Goal: Task Accomplishment & Management: Manage account settings

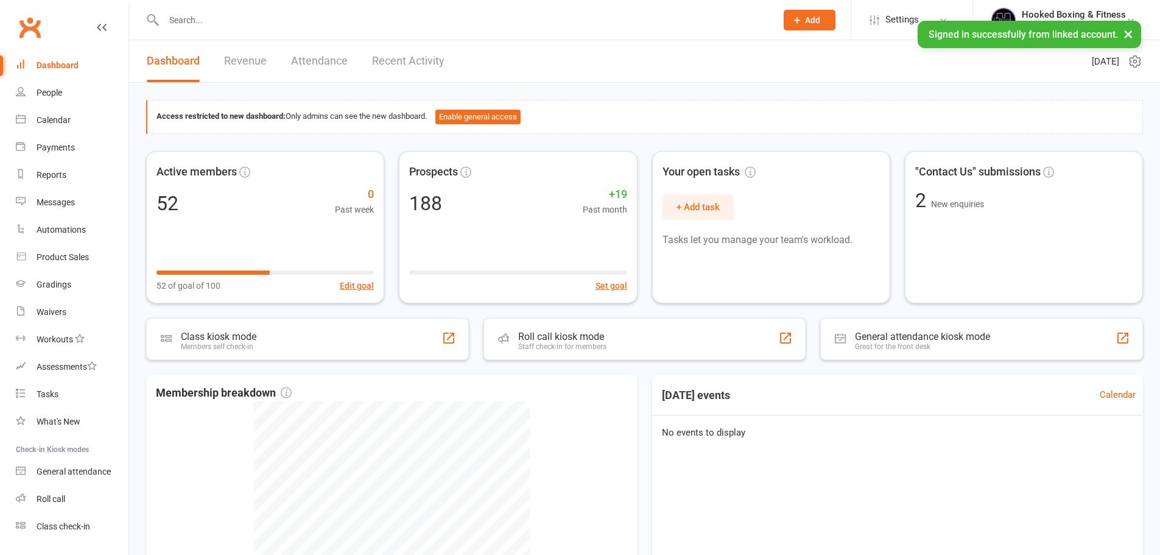
click at [455, 28] on input "text" at bounding box center [464, 20] width 608 height 17
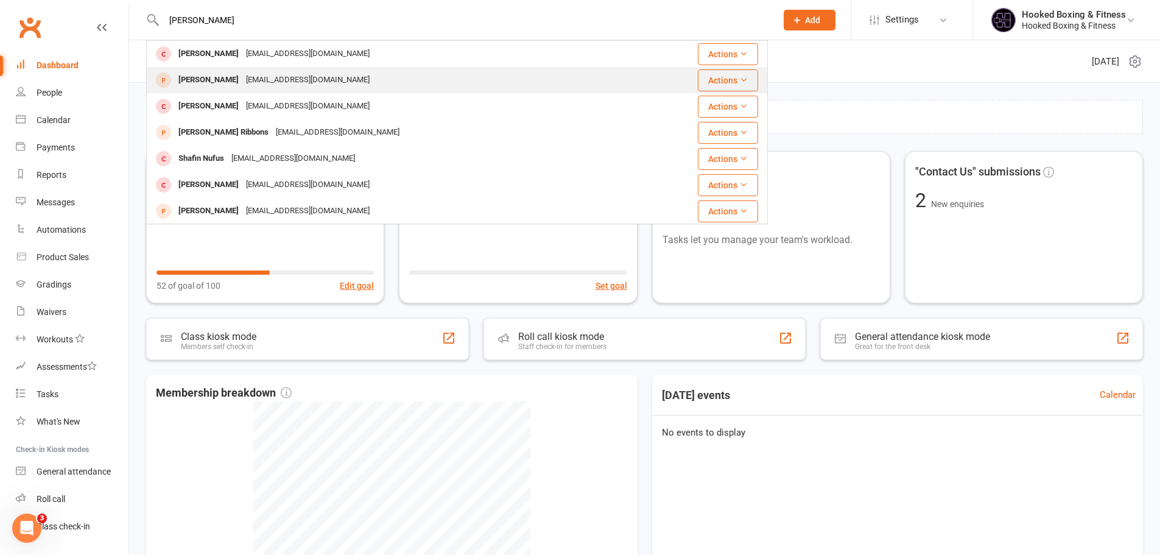
type input "[PERSON_NAME]"
click at [439, 88] on div "[PERSON_NAME] [EMAIL_ADDRESS][DOMAIN_NAME]" at bounding box center [411, 80] width 528 height 25
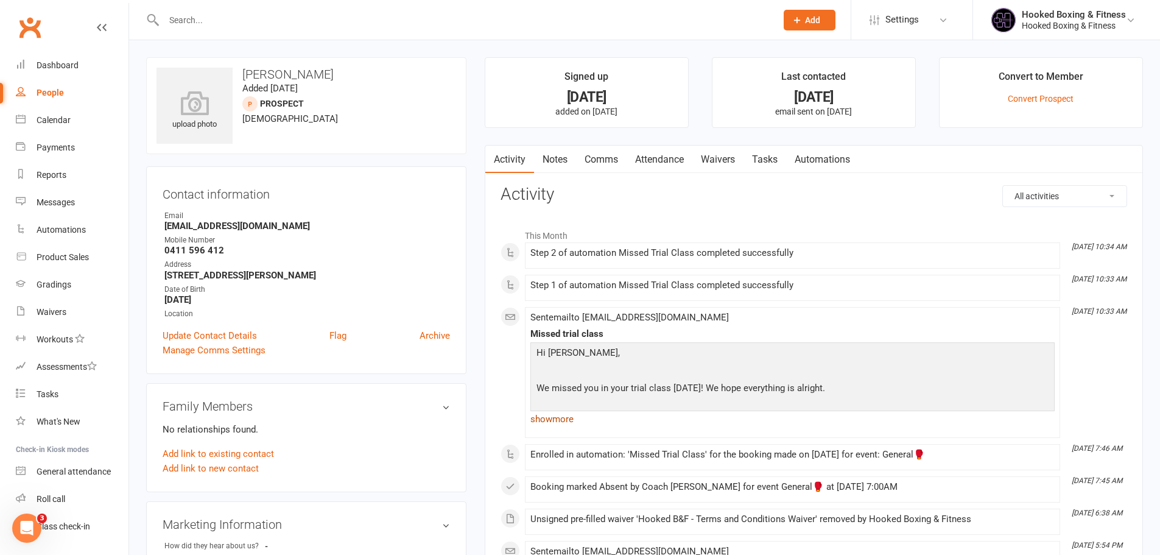
click at [578, 414] on link "show more" at bounding box center [792, 418] width 524 height 17
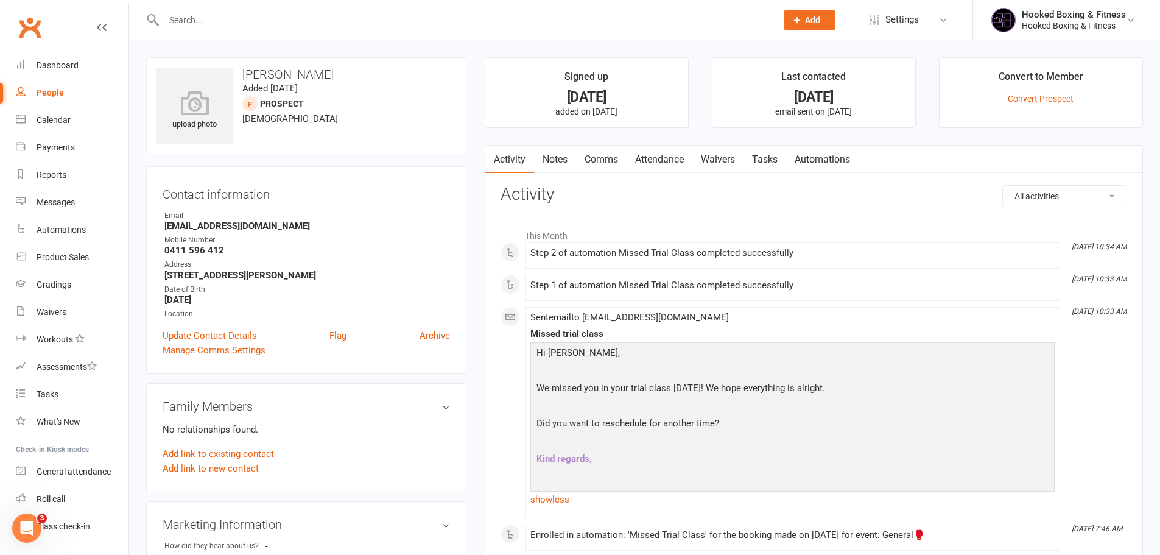
click at [714, 153] on link "Waivers" at bounding box center [717, 159] width 51 height 28
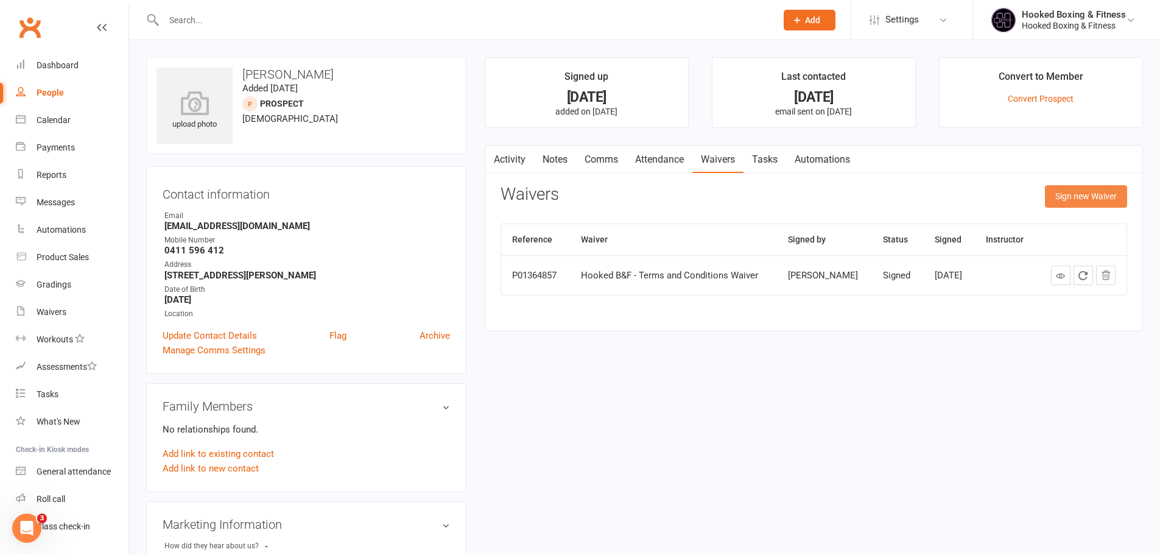
click at [1084, 201] on button "Sign new Waiver" at bounding box center [1086, 196] width 82 height 22
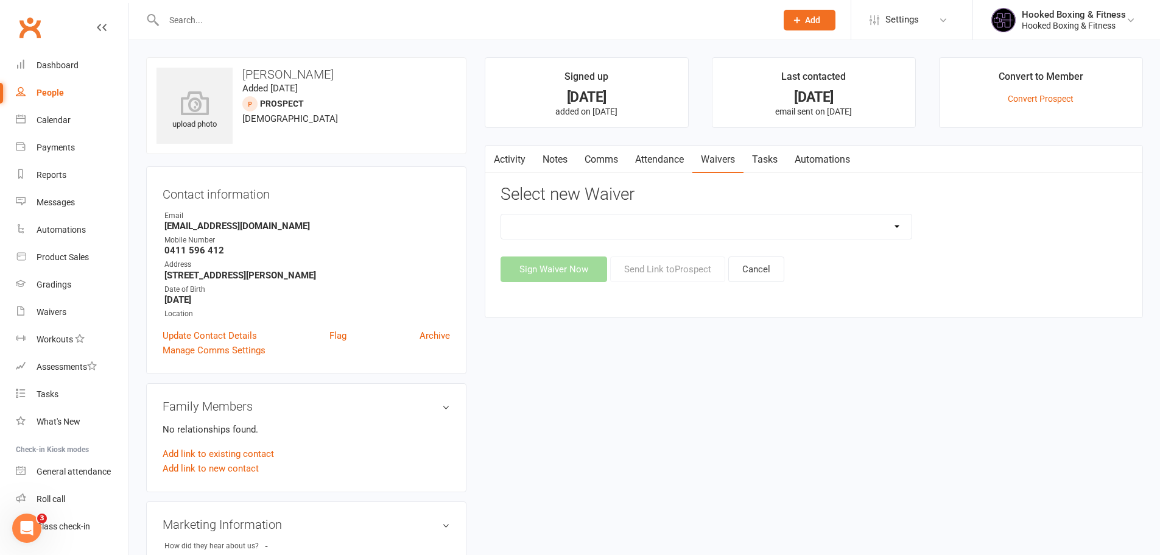
click at [710, 220] on select "24 Hour Intro Offer [PERSON_NAME]: Two Weeks Free! [DATE] Special 2 Weeks Free …" at bounding box center [706, 226] width 410 height 24
select select "12519"
click at [501, 214] on select "24 Hour Intro Offer [PERSON_NAME]: Two Weeks Free! [DATE] Special 2 Weeks Free …" at bounding box center [706, 226] width 410 height 24
click at [682, 267] on button "Send Link to [GEOGRAPHIC_DATA]" at bounding box center [667, 269] width 115 height 26
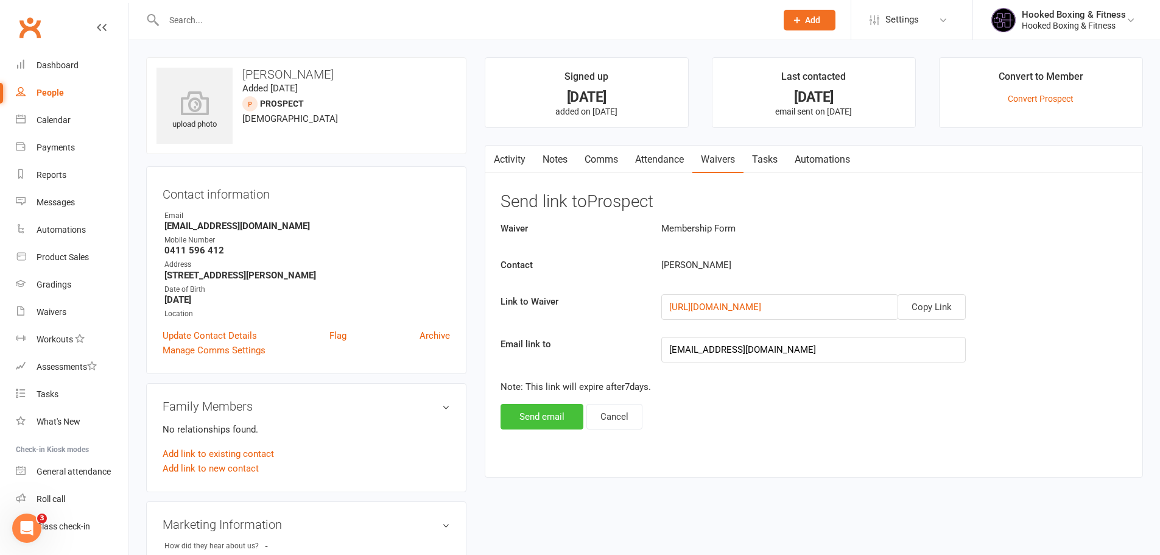
click at [553, 413] on button "Send email" at bounding box center [541, 417] width 83 height 26
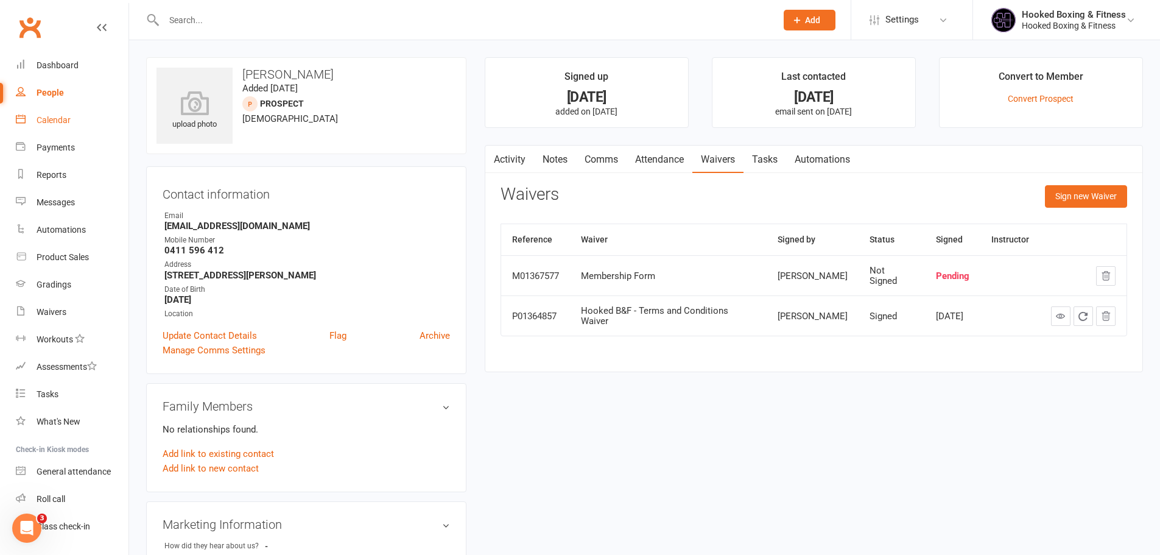
click at [38, 108] on link "Calendar" at bounding box center [72, 120] width 113 height 27
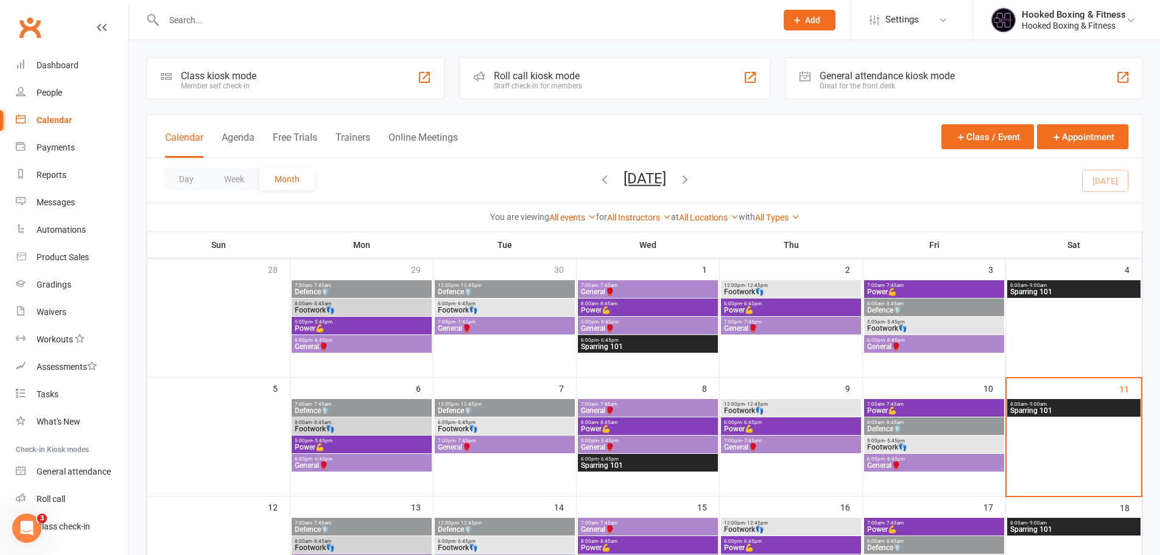
click at [391, 21] on input "text" at bounding box center [464, 20] width 608 height 17
paste input "[PERSON_NAME]"
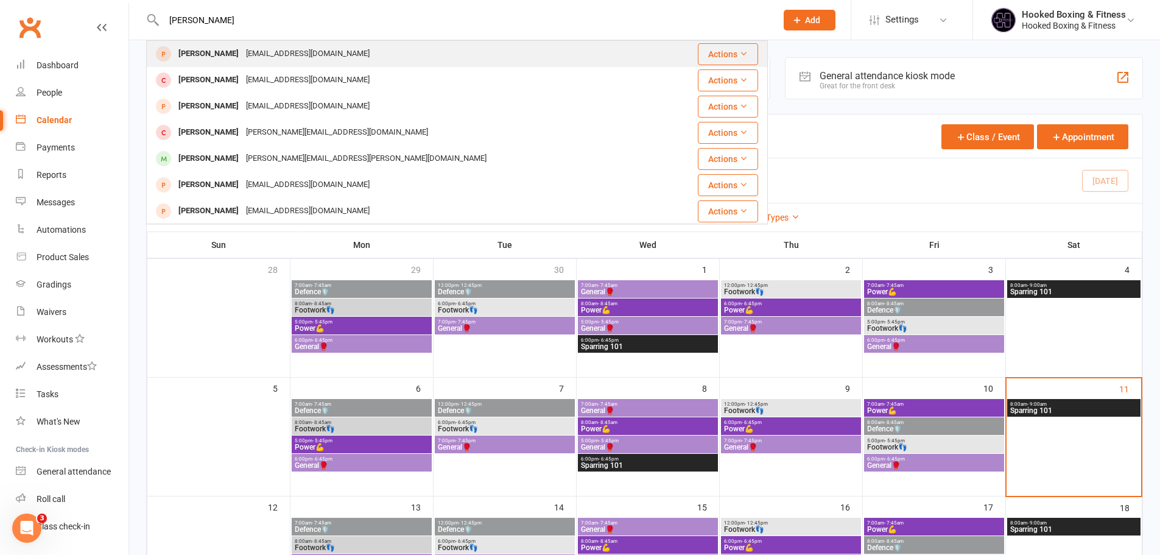
type input "[PERSON_NAME]"
click at [362, 47] on div "[EMAIL_ADDRESS][DOMAIN_NAME]" at bounding box center [307, 54] width 131 height 18
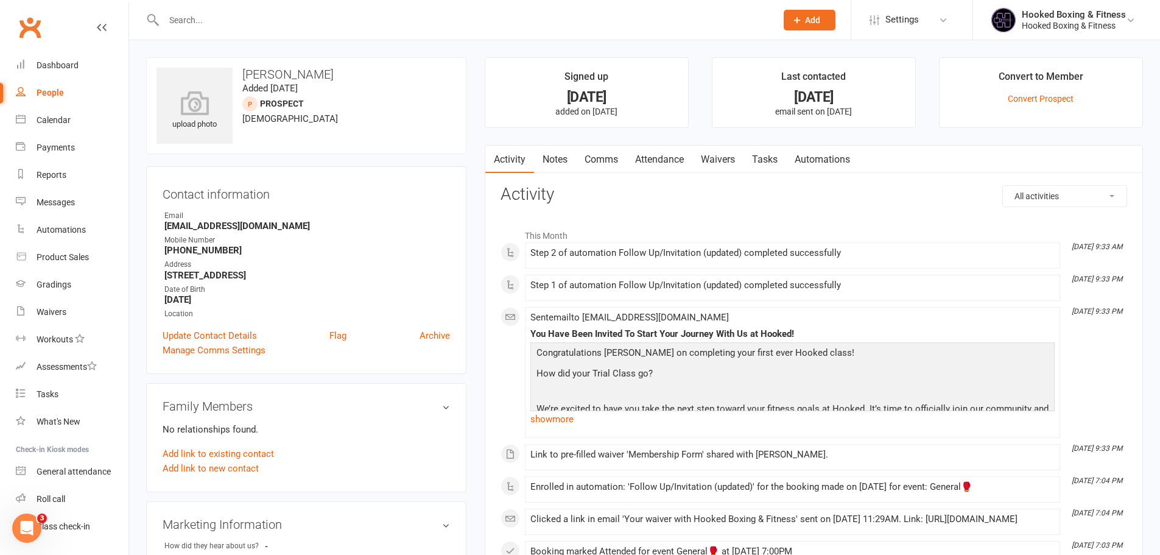
click at [253, 71] on h3 "[PERSON_NAME]" at bounding box center [306, 74] width 300 height 13
click at [569, 171] on link "Notes" at bounding box center [555, 159] width 42 height 28
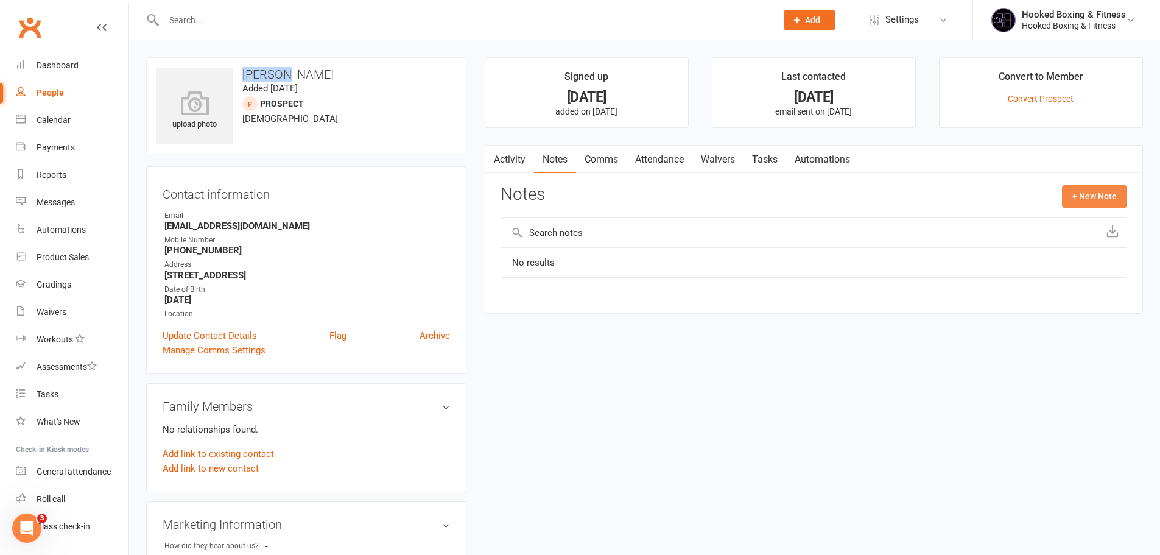
click at [1088, 199] on button "+ New Note" at bounding box center [1094, 196] width 65 height 22
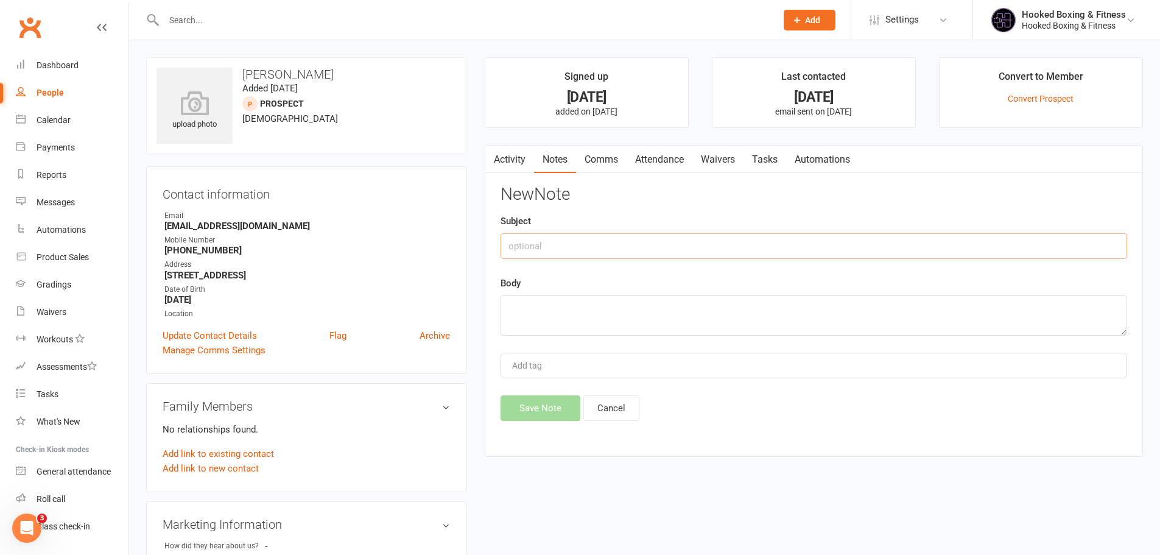
click at [576, 239] on input "text" at bounding box center [813, 246] width 626 height 26
type input "Follow Up:"
drag, startPoint x: 61, startPoint y: 117, endPoint x: 87, endPoint y: 139, distance: 33.7
click at [61, 117] on div "Calendar" at bounding box center [54, 120] width 34 height 10
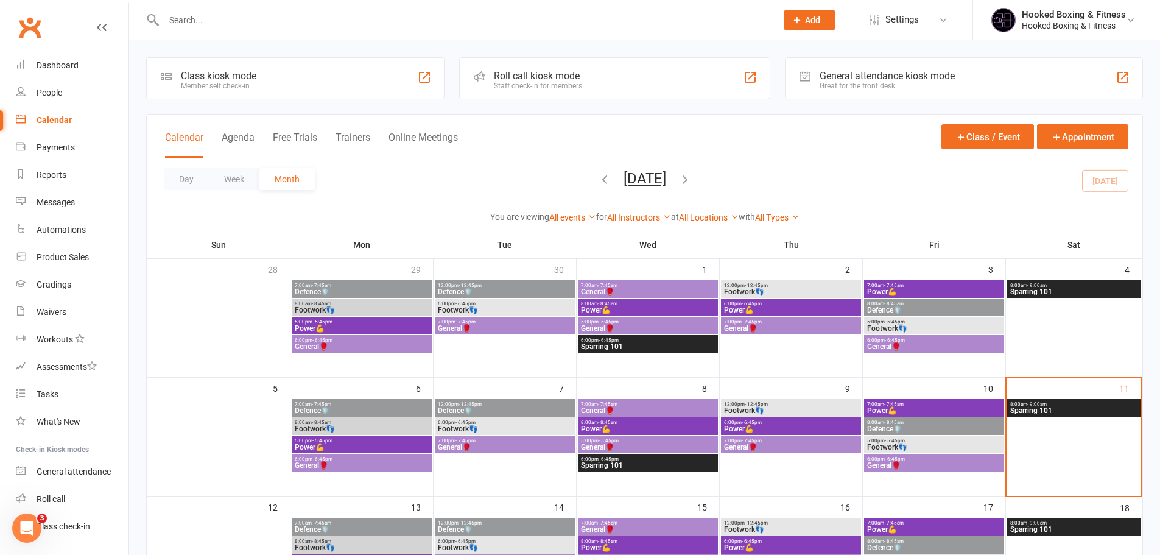
click at [1051, 399] on div "8:00am - 9:00am Sparring 101" at bounding box center [1073, 408] width 133 height 18
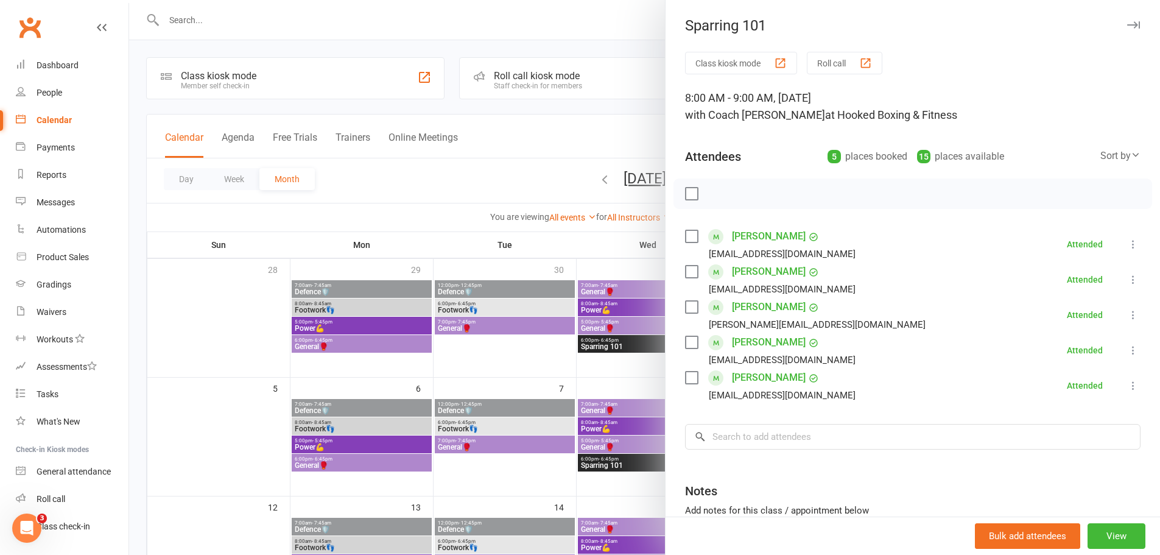
drag, startPoint x: 459, startPoint y: 282, endPoint x: 509, endPoint y: 323, distance: 64.5
click at [458, 282] on div at bounding box center [644, 277] width 1031 height 555
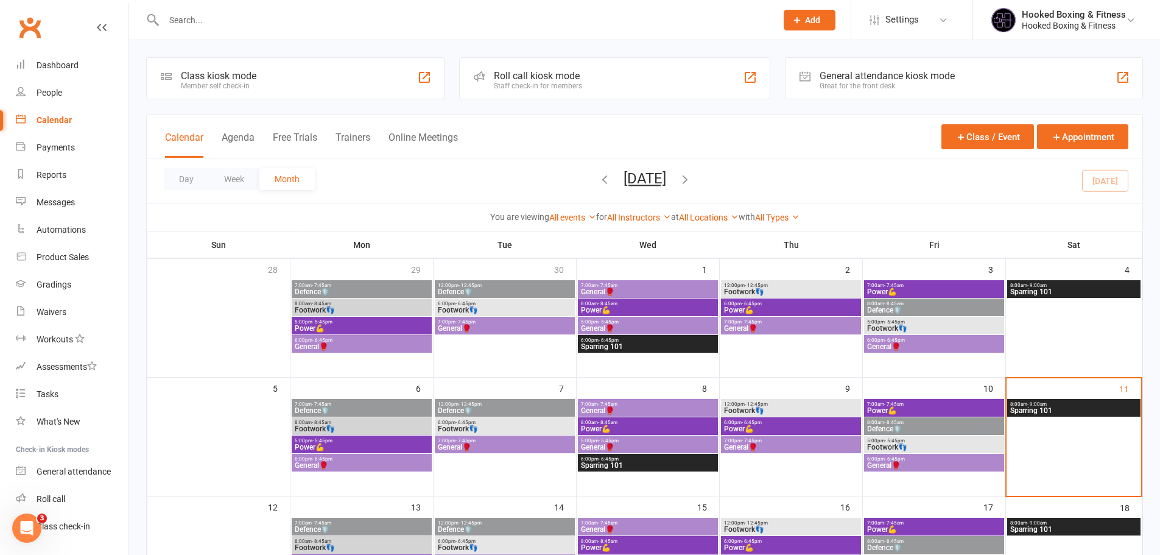
click at [1046, 407] on span "Sparring 101" at bounding box center [1073, 410] width 128 height 7
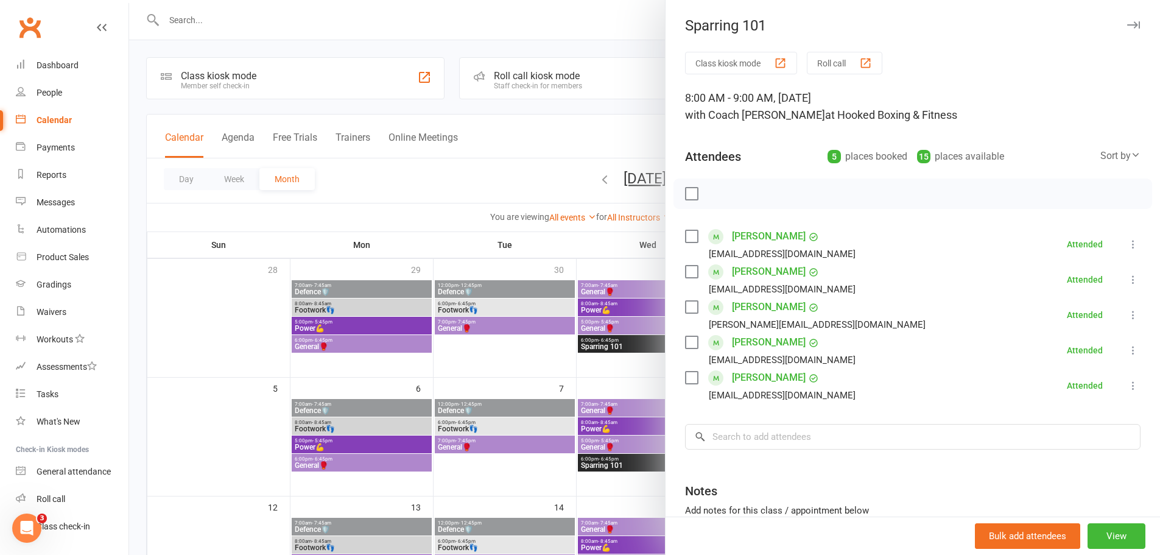
drag, startPoint x: 533, startPoint y: 297, endPoint x: 746, endPoint y: 323, distance: 214.6
click at [542, 291] on div at bounding box center [644, 277] width 1031 height 555
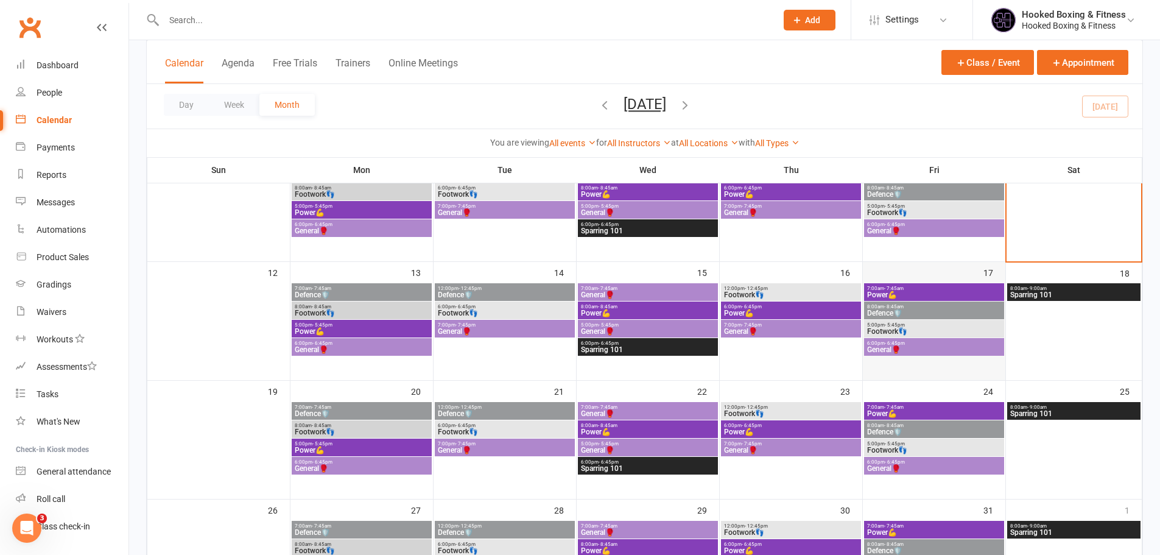
scroll to position [244, 0]
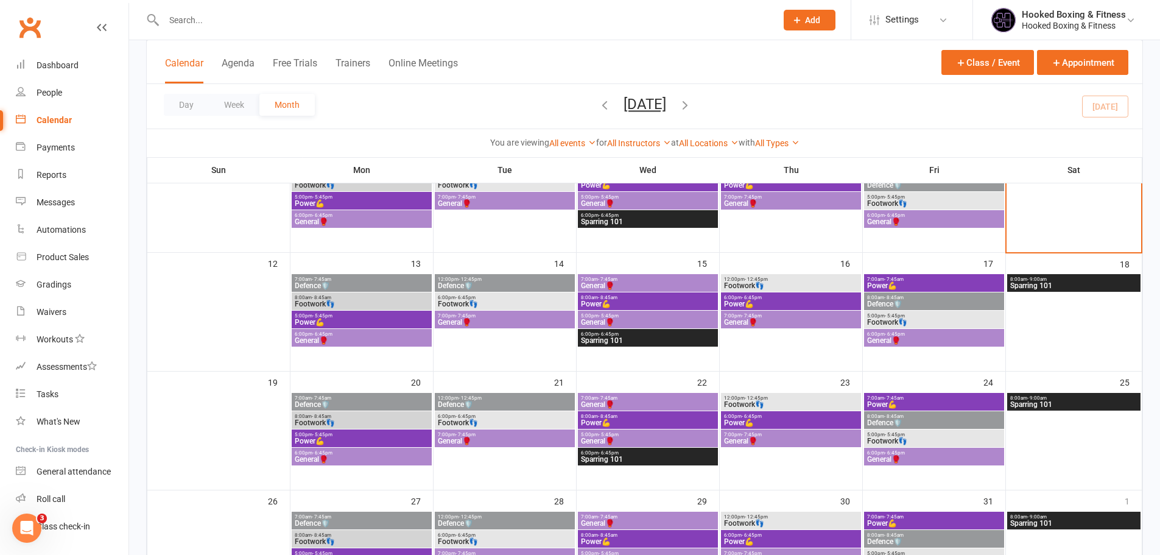
click at [1022, 281] on div "8:00am - 9:00am Sparring 101" at bounding box center [1073, 283] width 133 height 18
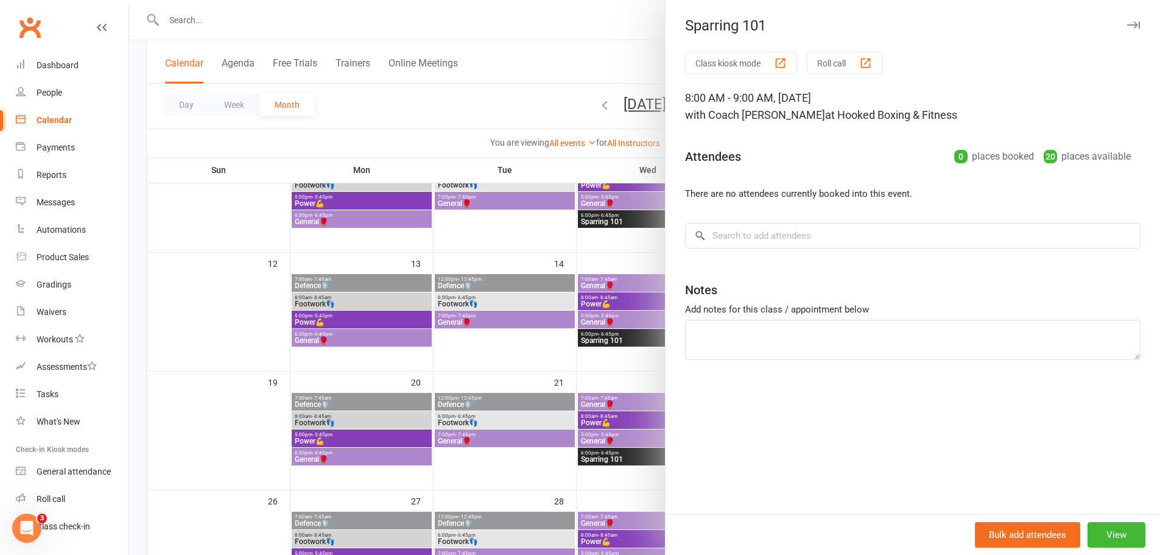
click at [530, 328] on div at bounding box center [644, 277] width 1031 height 555
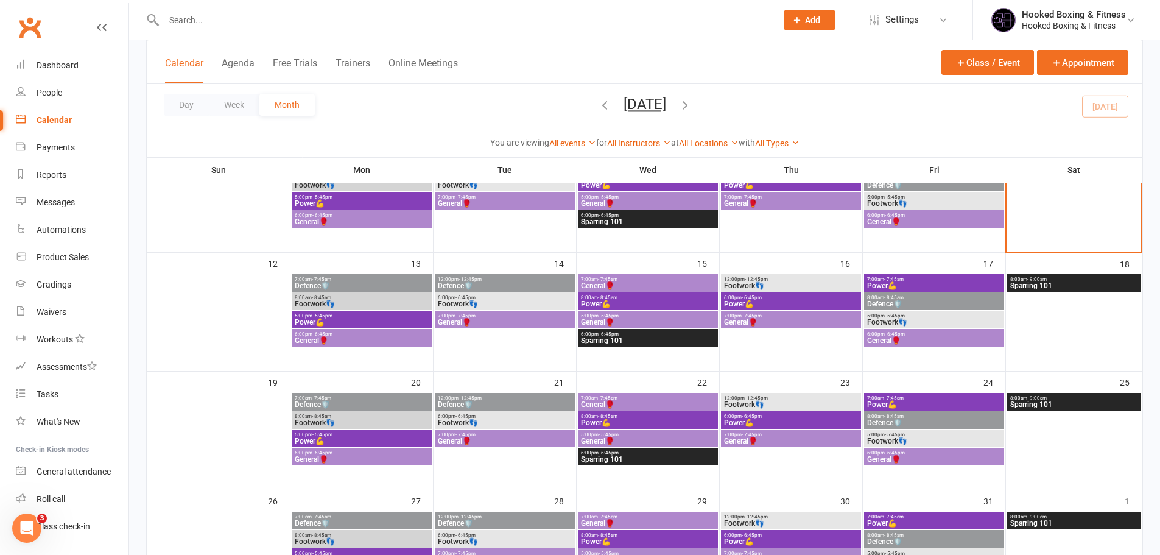
click at [385, 281] on span "7:00am - 7:45am" at bounding box center [361, 278] width 135 height 5
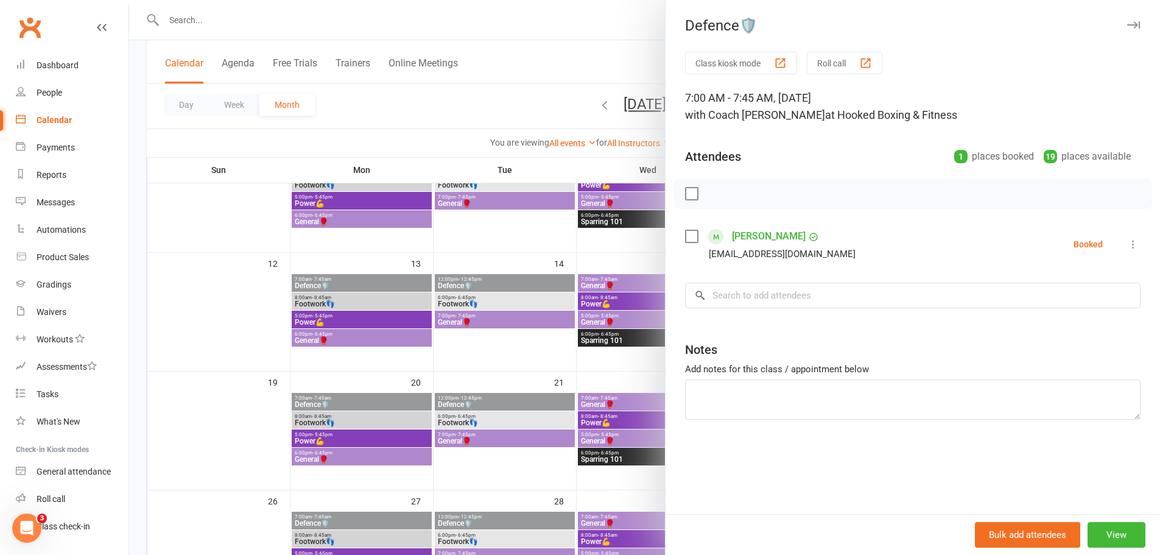
click at [560, 349] on div at bounding box center [644, 277] width 1031 height 555
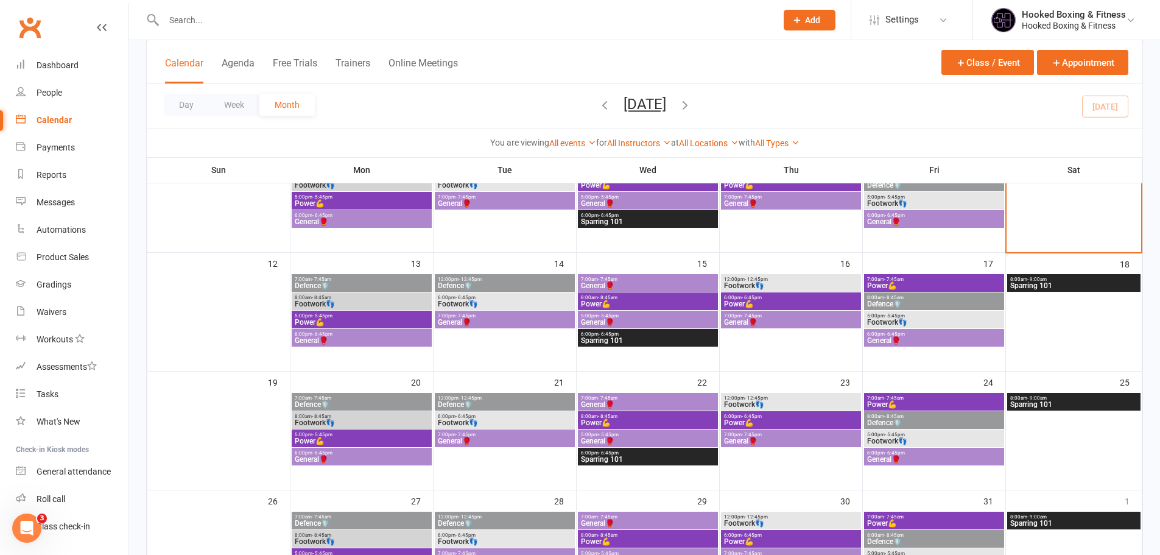
click at [334, 307] on span "Footwork👣" at bounding box center [361, 303] width 135 height 7
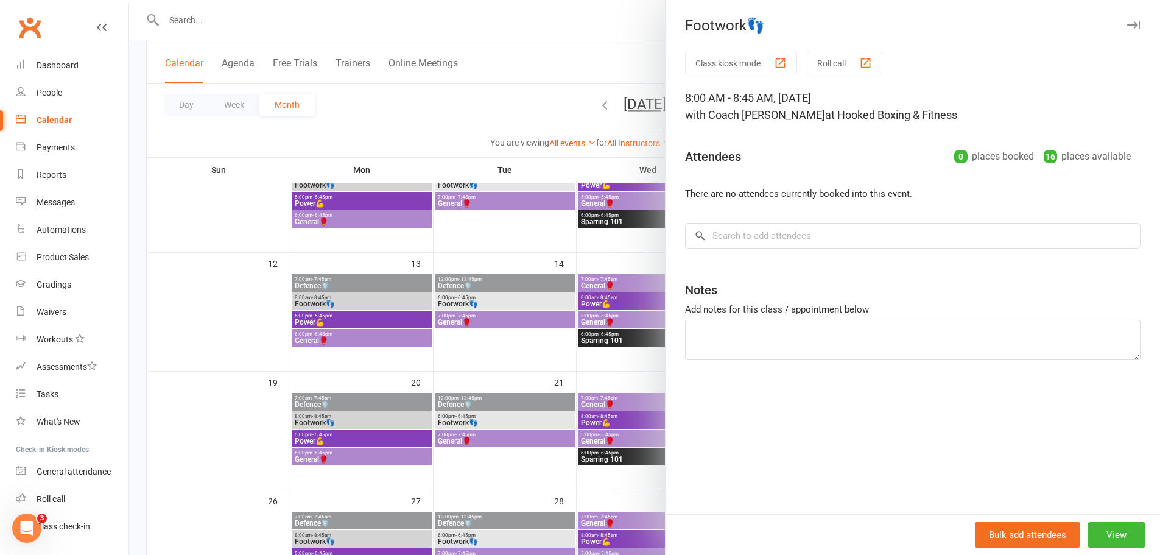
click at [404, 353] on div at bounding box center [644, 277] width 1031 height 555
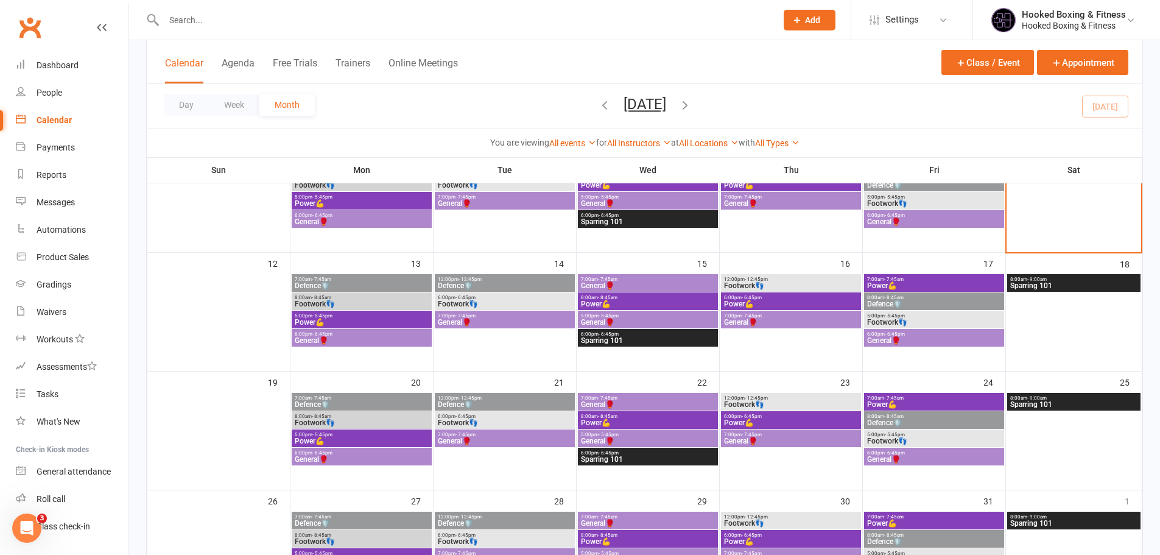
click at [395, 302] on span "Footwork👣" at bounding box center [361, 303] width 135 height 7
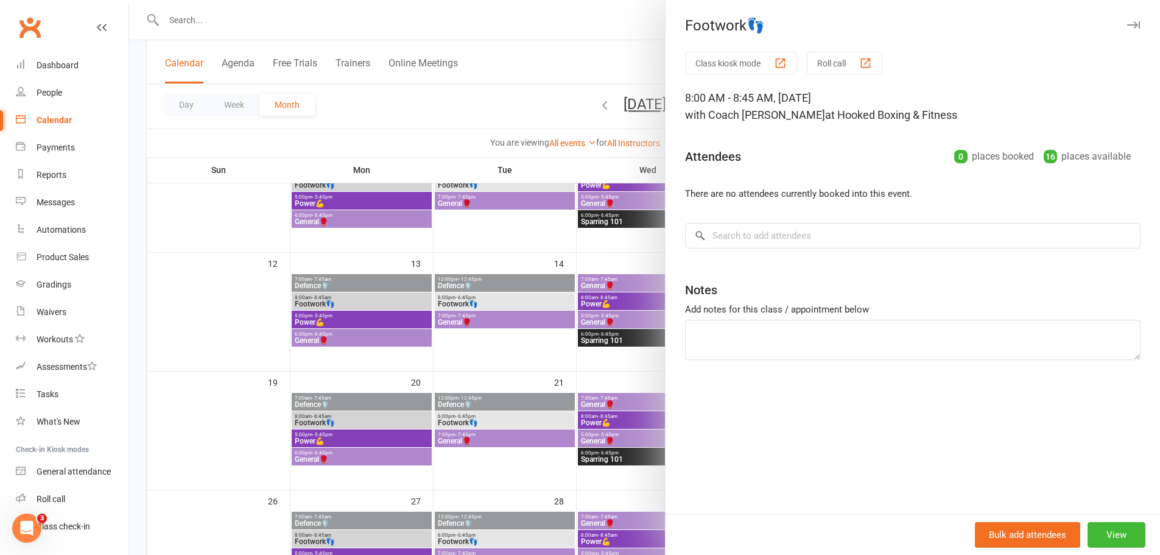
click at [455, 361] on div at bounding box center [644, 277] width 1031 height 555
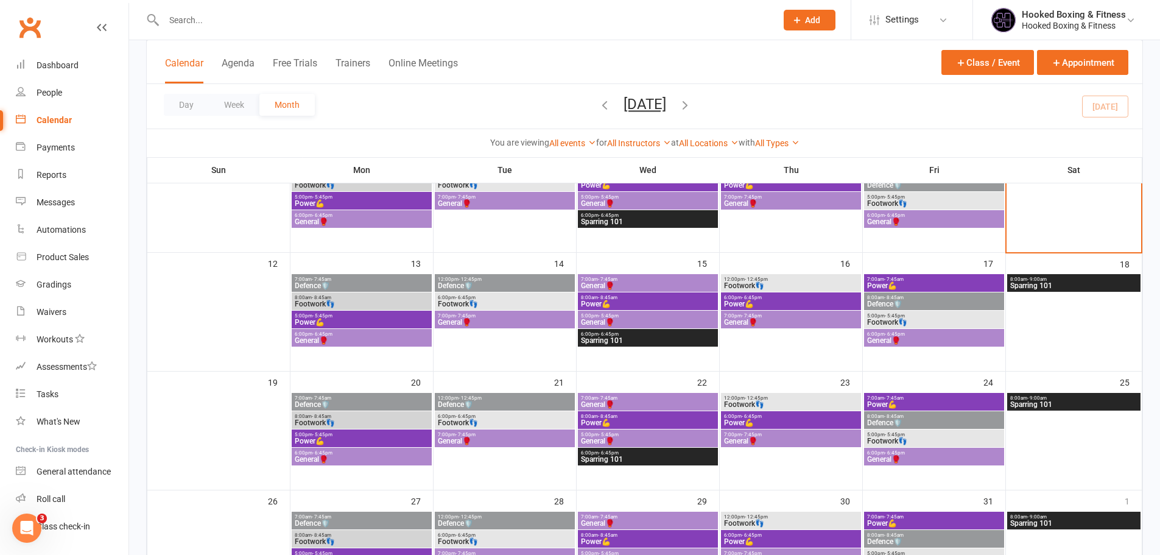
click at [351, 320] on span "Power💪" at bounding box center [361, 321] width 135 height 7
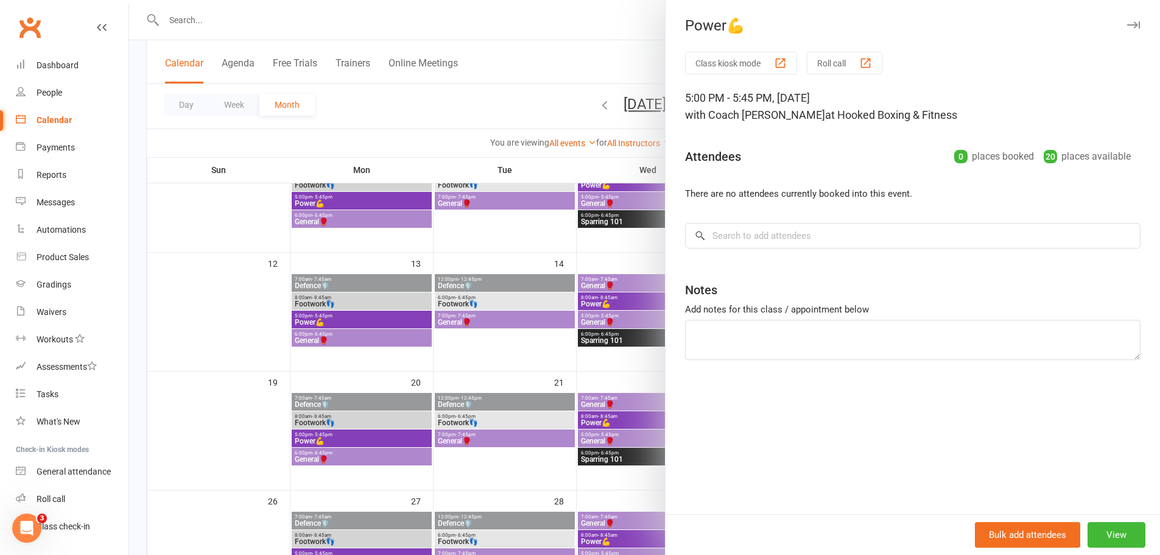
click at [457, 402] on div at bounding box center [644, 277] width 1031 height 555
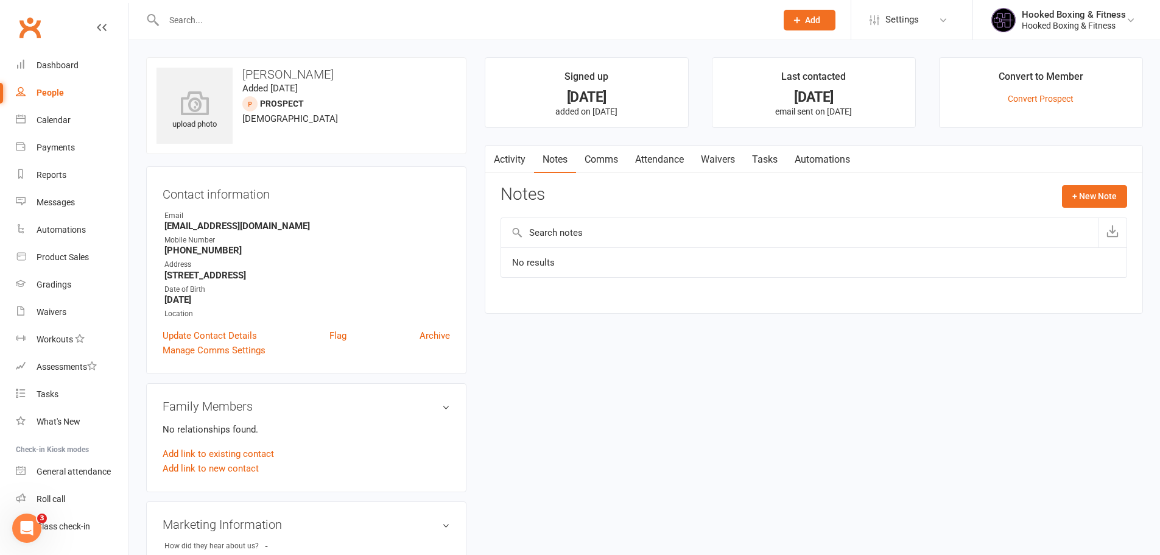
click at [518, 156] on link "Activity" at bounding box center [509, 159] width 49 height 28
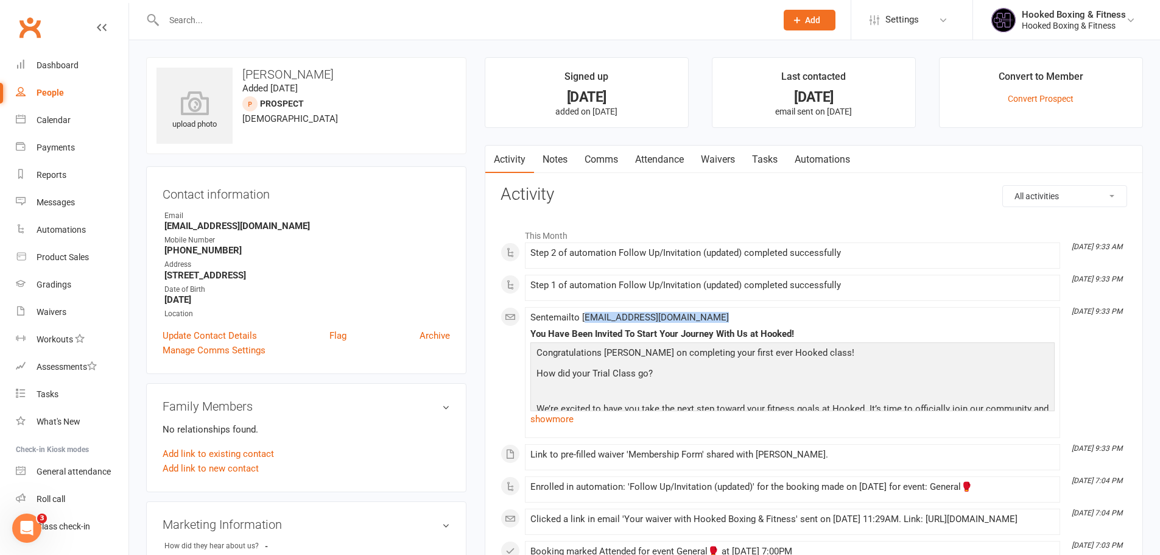
drag, startPoint x: 589, startPoint y: 315, endPoint x: 723, endPoint y: 310, distance: 134.6
click at [723, 310] on li "Oct 9, 9:33 PM Sent email to Sagayanathananojen@gmail.com You Have Been Invited…" at bounding box center [792, 372] width 535 height 131
click at [727, 324] on div "Sent email to Sagayanathananojen@gmail.com You Have Been Invited To Start Your …" at bounding box center [792, 372] width 524 height 120
click at [538, 415] on link "show more" at bounding box center [792, 418] width 524 height 17
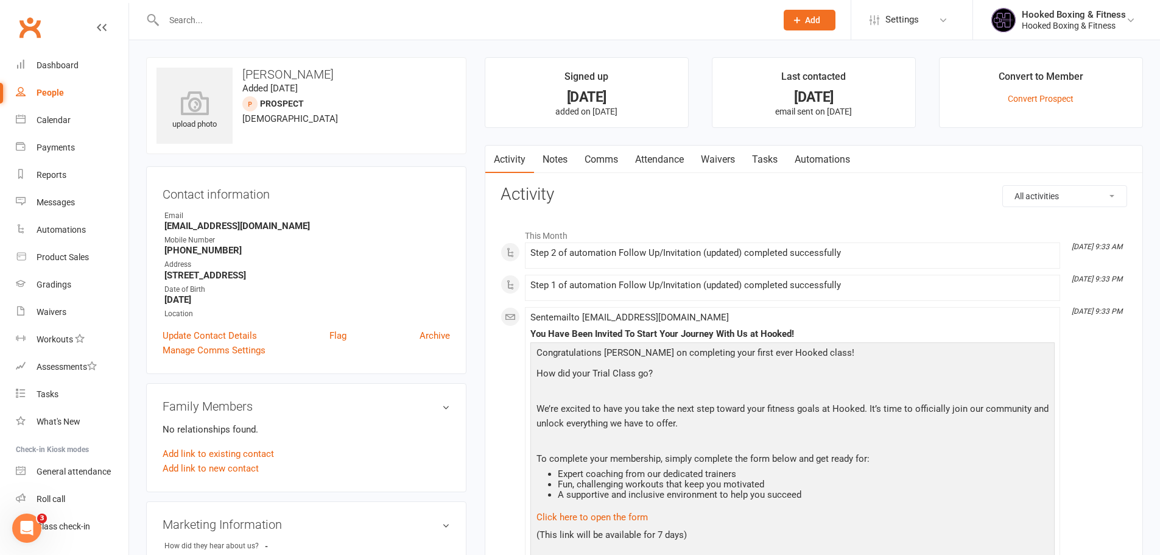
click at [526, 161] on link "Activity" at bounding box center [509, 159] width 49 height 28
click at [546, 159] on link "Notes" at bounding box center [555, 159] width 42 height 28
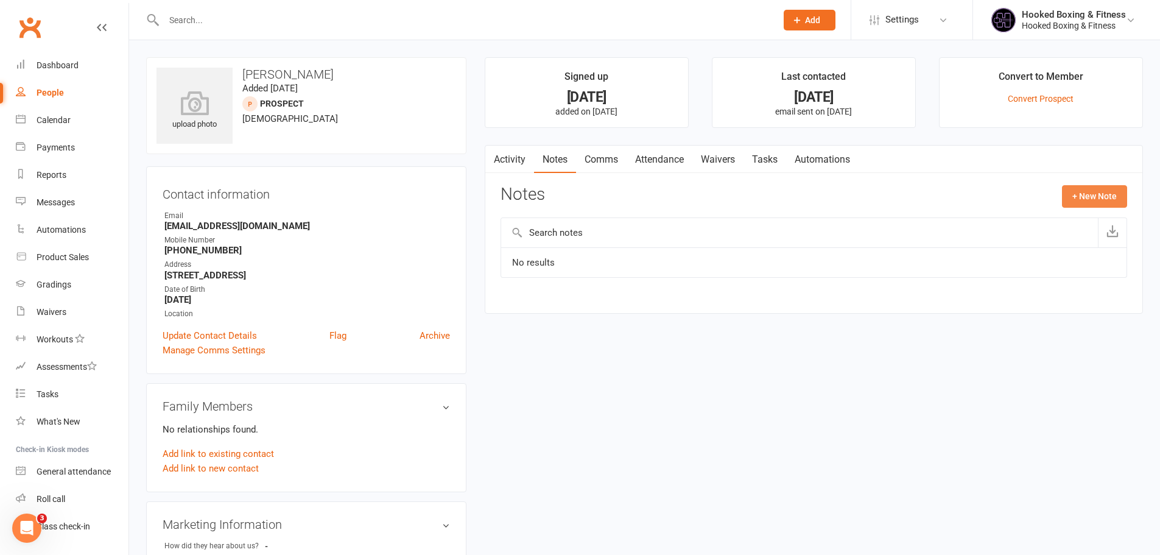
click at [1073, 207] on button "+ New Note" at bounding box center [1094, 196] width 65 height 22
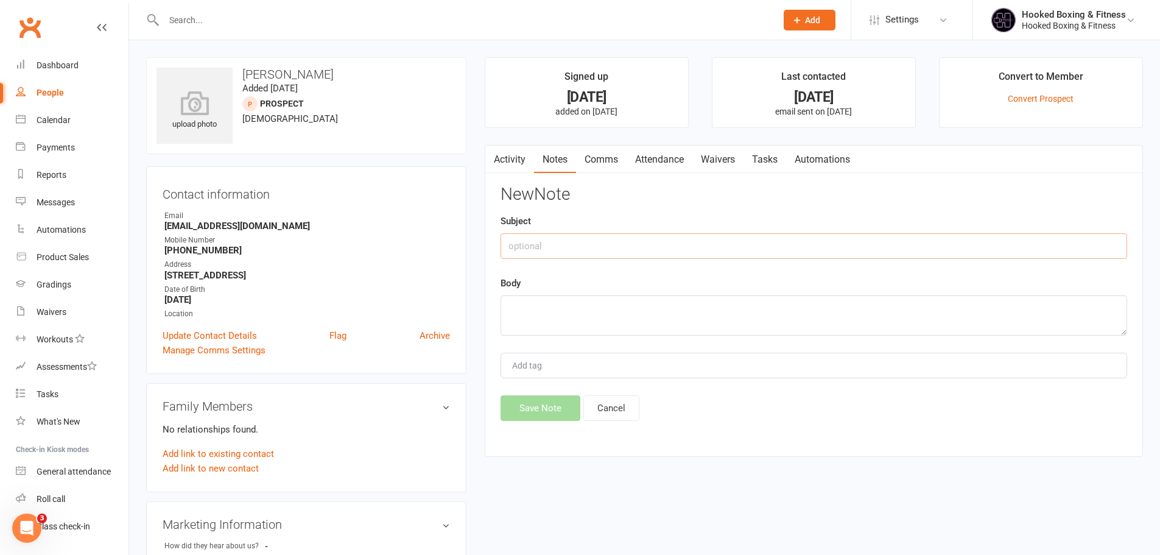
click at [1005, 239] on input "text" at bounding box center [813, 246] width 626 height 26
type input "Follow Up Call"
type textarea "He love the class and would come back as a casual for the moment."
click at [531, 399] on button "Save Note" at bounding box center [540, 408] width 80 height 26
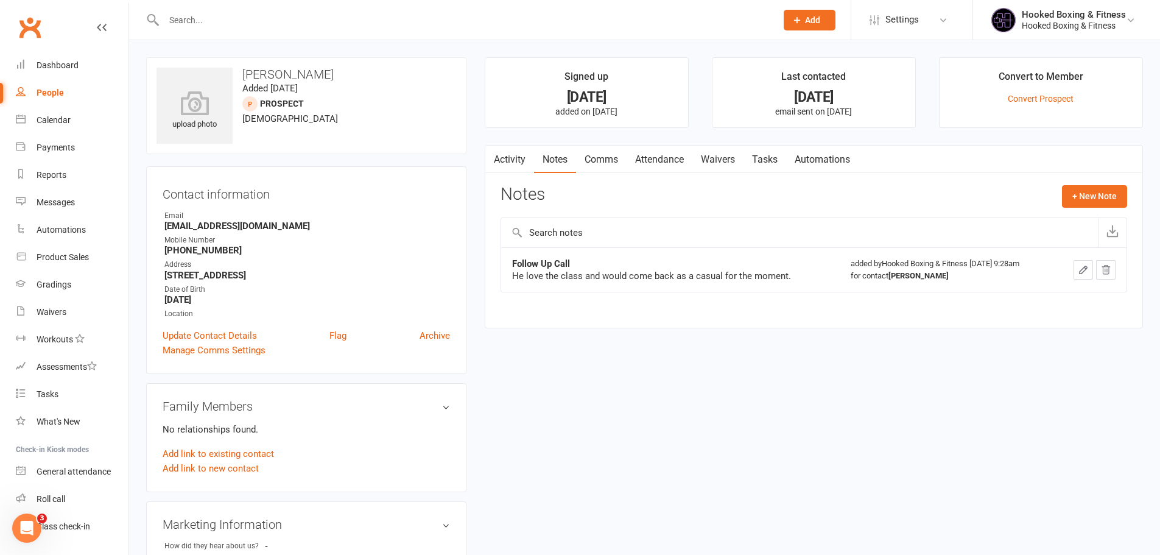
click at [404, 2] on div at bounding box center [457, 20] width 622 height 40
click at [410, 19] on input "text" at bounding box center [464, 20] width 608 height 17
paste input "Michael Daskalakis"
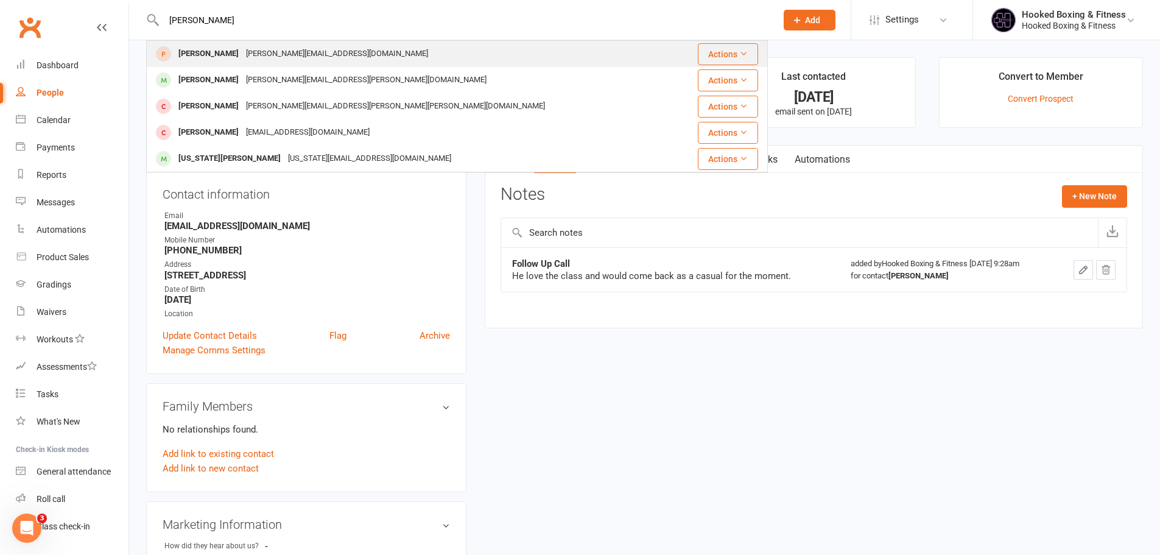
type input "Michael Daskalakis"
click at [359, 48] on div "Michael Daskalakis Mikaildasko@gmail.com" at bounding box center [411, 53] width 528 height 25
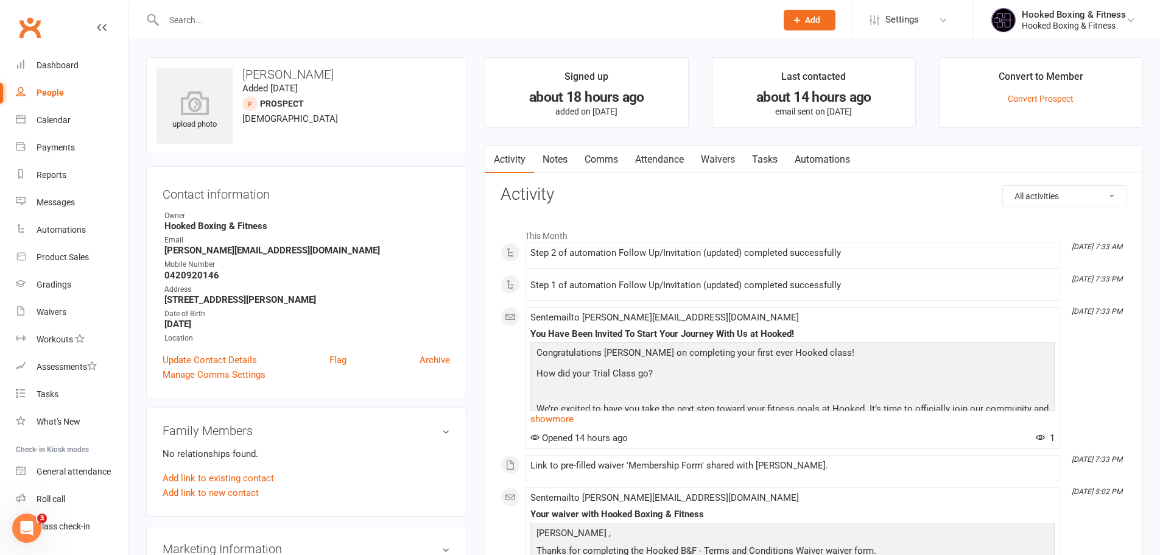
click at [564, 158] on link "Notes" at bounding box center [555, 159] width 42 height 28
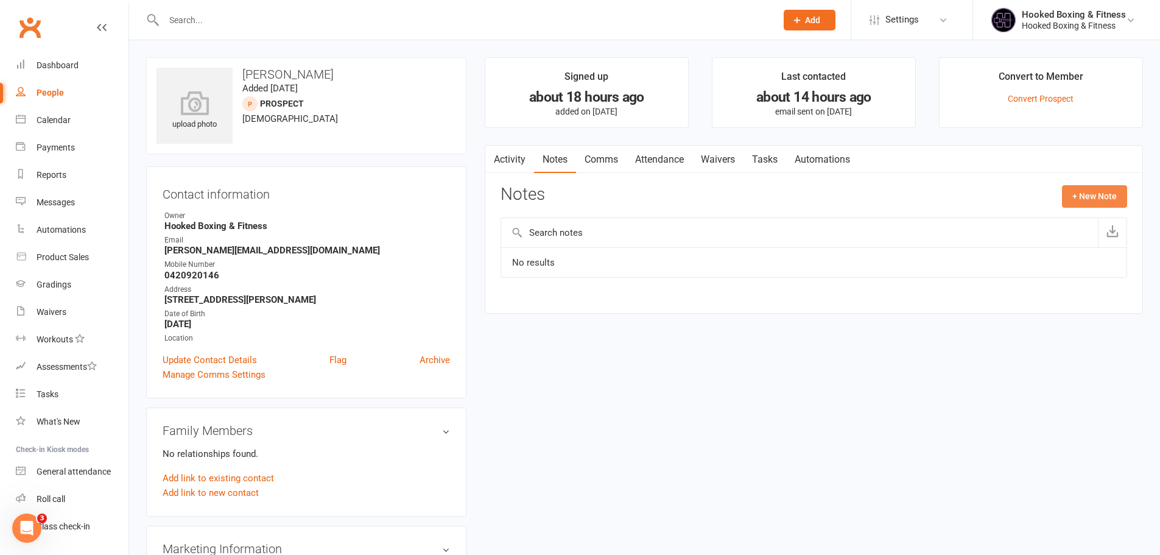
click at [1105, 204] on button "+ New Note" at bounding box center [1094, 196] width 65 height 22
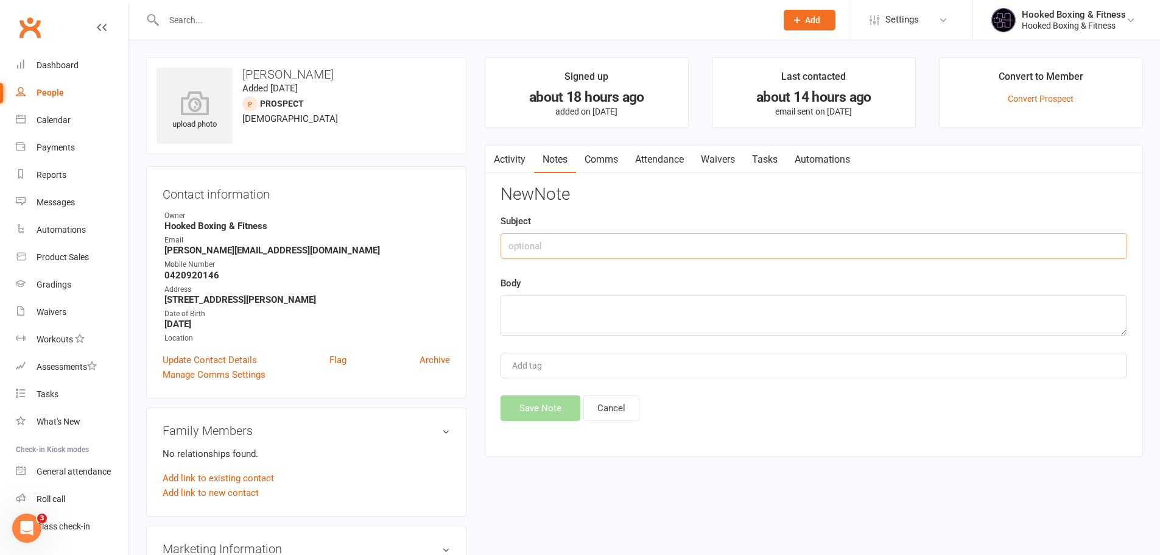
click at [713, 252] on input "text" at bounding box center [813, 246] width 626 height 26
type input "o"
type input "Follow Up:"
type textarea "No answer, left 1 message attempt x1"
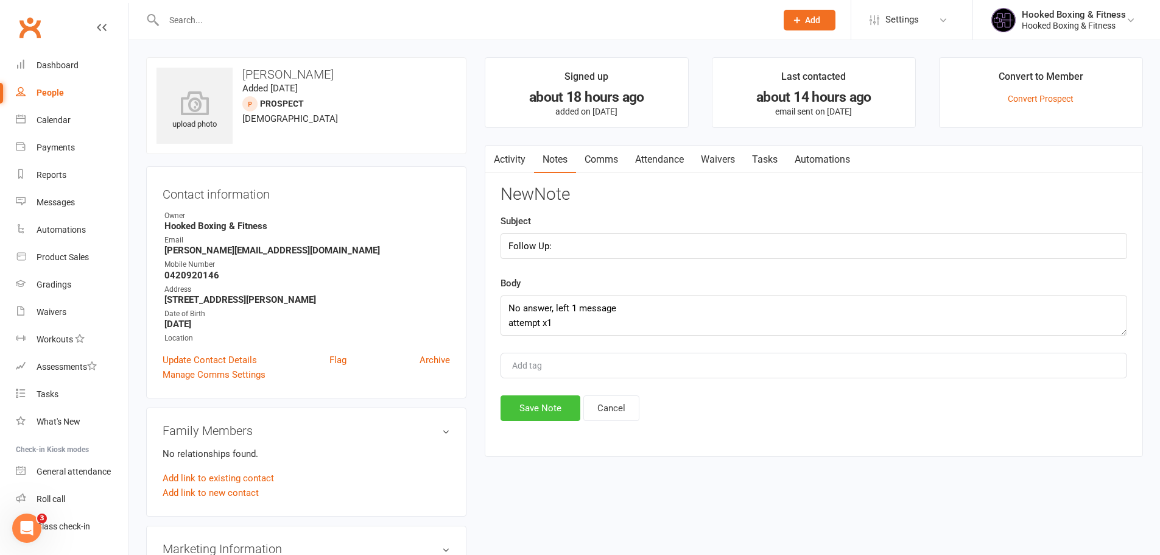
click at [524, 413] on button "Save Note" at bounding box center [540, 408] width 80 height 26
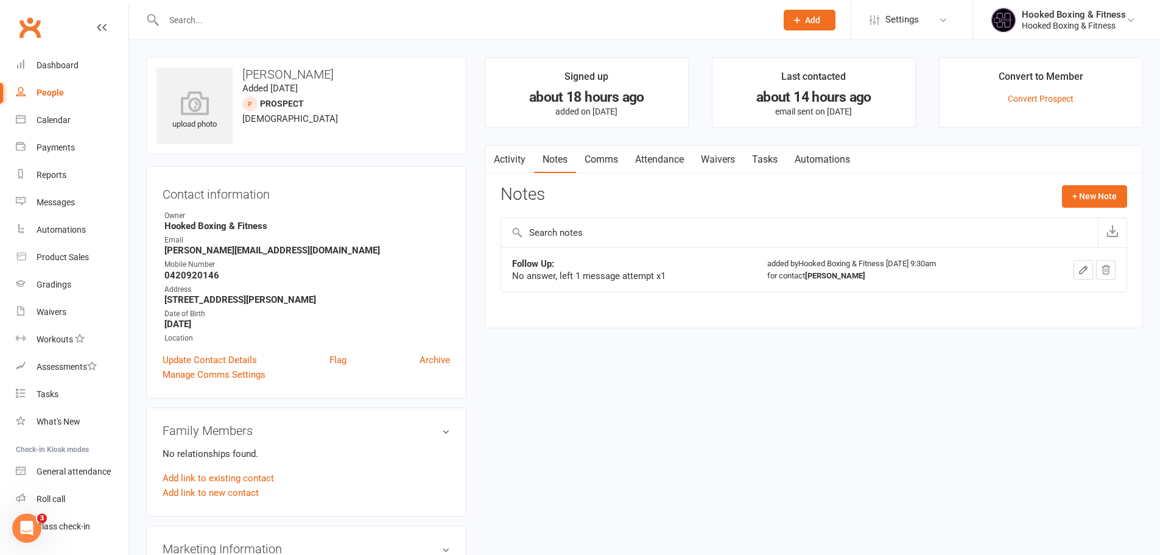
click at [288, 26] on input "text" at bounding box center [464, 20] width 608 height 17
paste input "Rosie Nguyen"
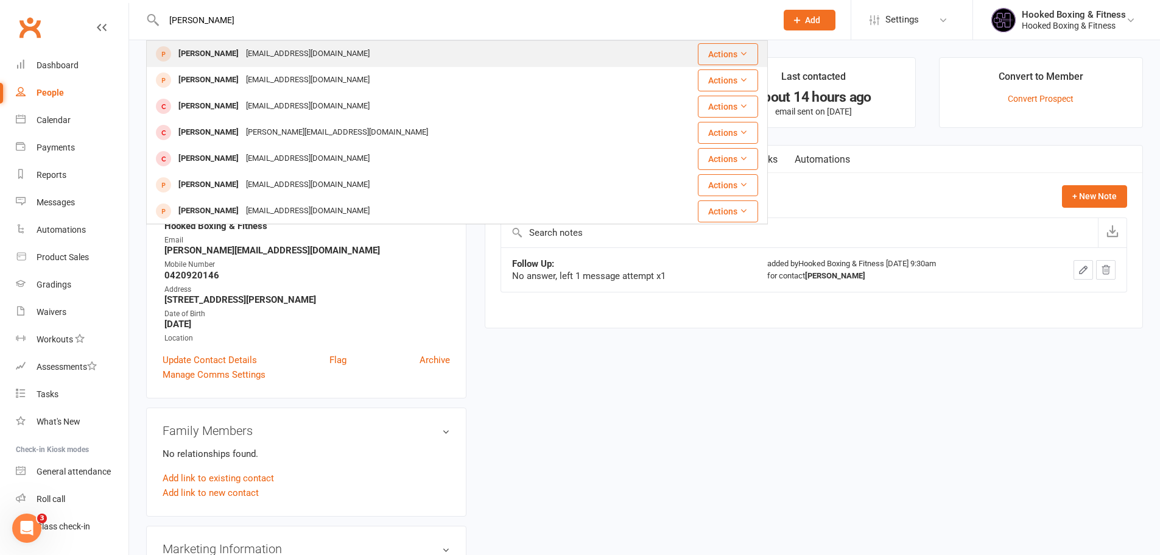
type input "Rosie Nguyen"
click at [298, 54] on div "rosenyen12@gmail.com" at bounding box center [307, 54] width 131 height 18
